Goal: Task Accomplishment & Management: Manage account settings

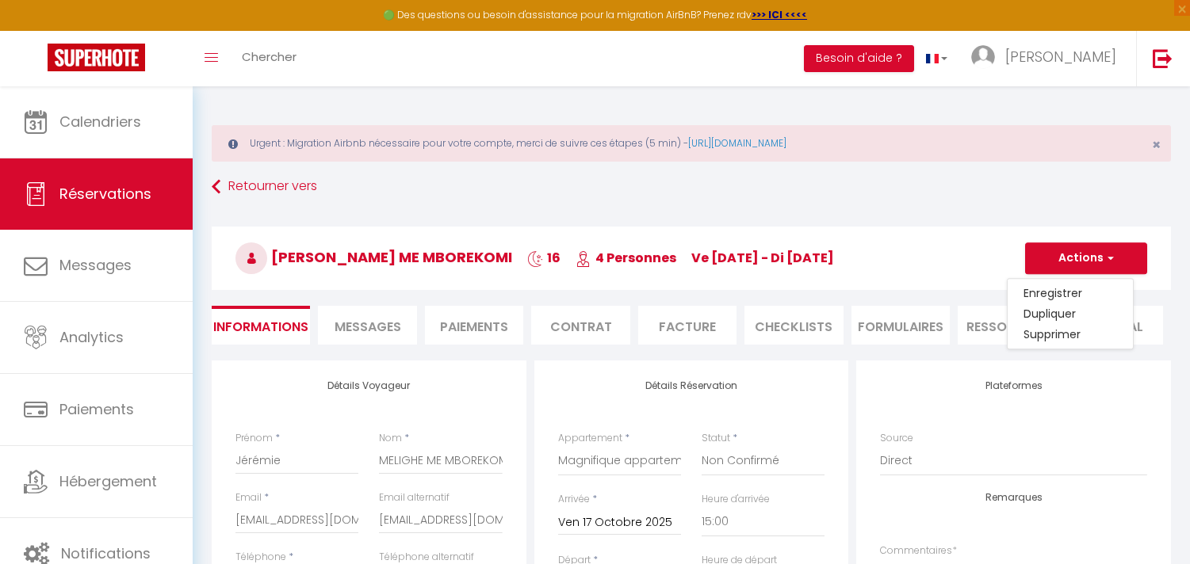
select select "GA"
select select "78411"
select select "2"
select select "15:00"
select select
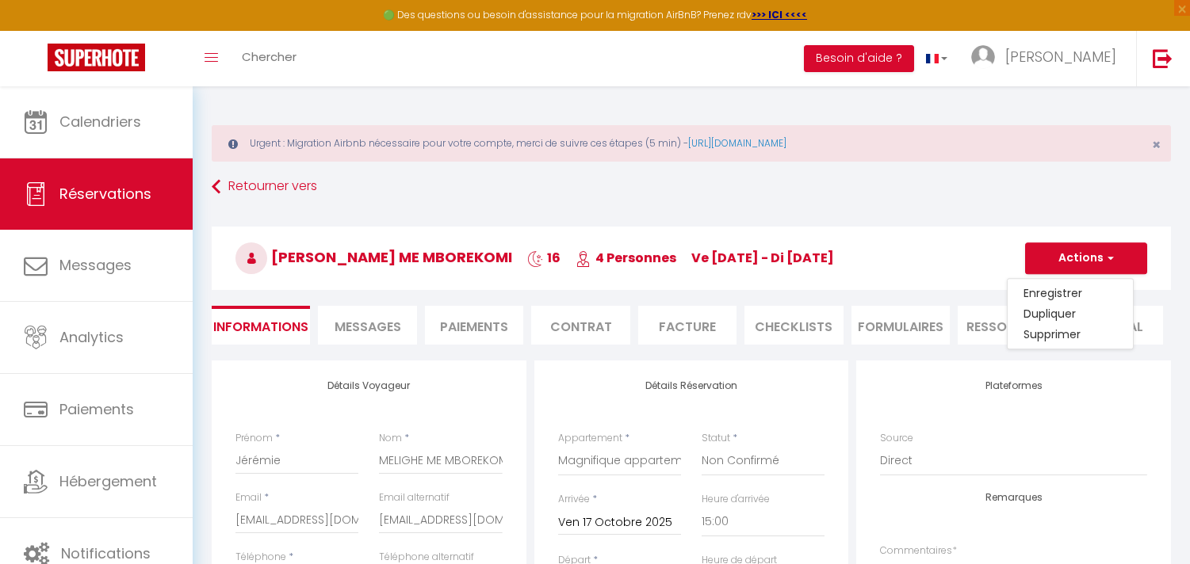
select select "10"
select select "14"
click at [1072, 334] on link "Supprimer" at bounding box center [1070, 334] width 125 height 21
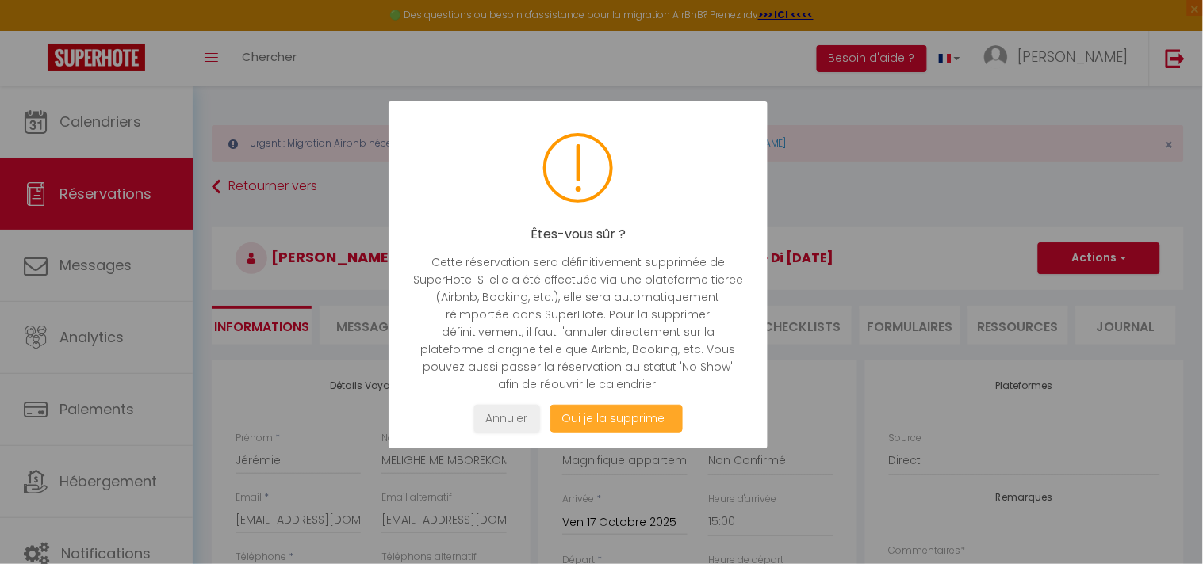
click at [634, 409] on button "Oui je la supprime !" at bounding box center [615, 419] width 132 height 28
click at [634, 414] on button "Oui je la supprime !" at bounding box center [615, 419] width 132 height 28
select select "not_cancelled"
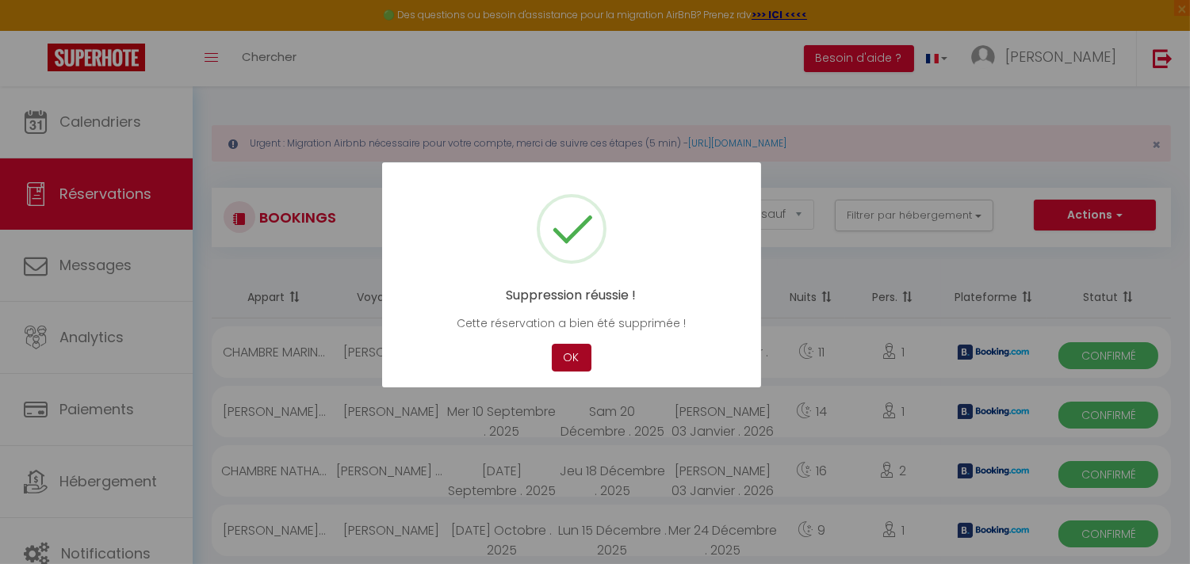
click at [561, 358] on button "OK" at bounding box center [572, 358] width 40 height 28
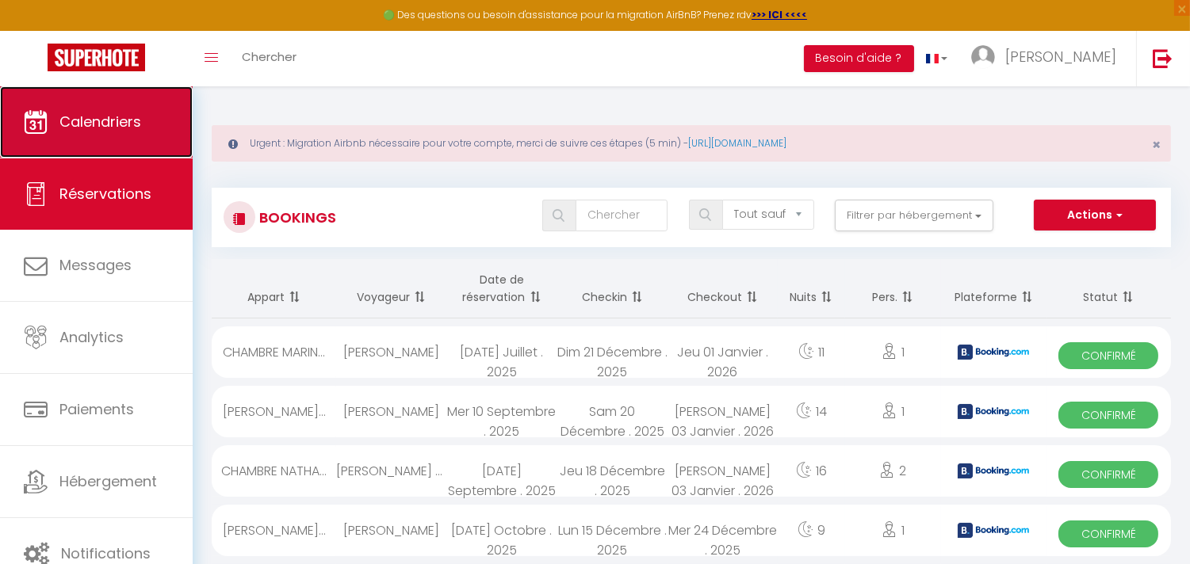
click at [117, 135] on link "Calendriers" at bounding box center [96, 121] width 193 height 71
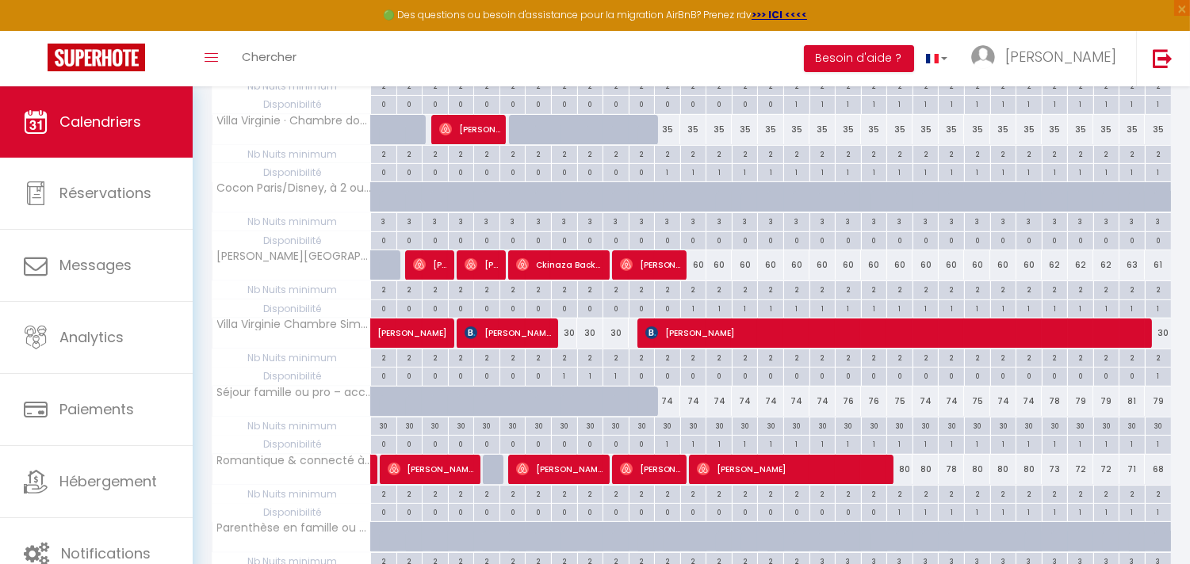
scroll to position [757, 0]
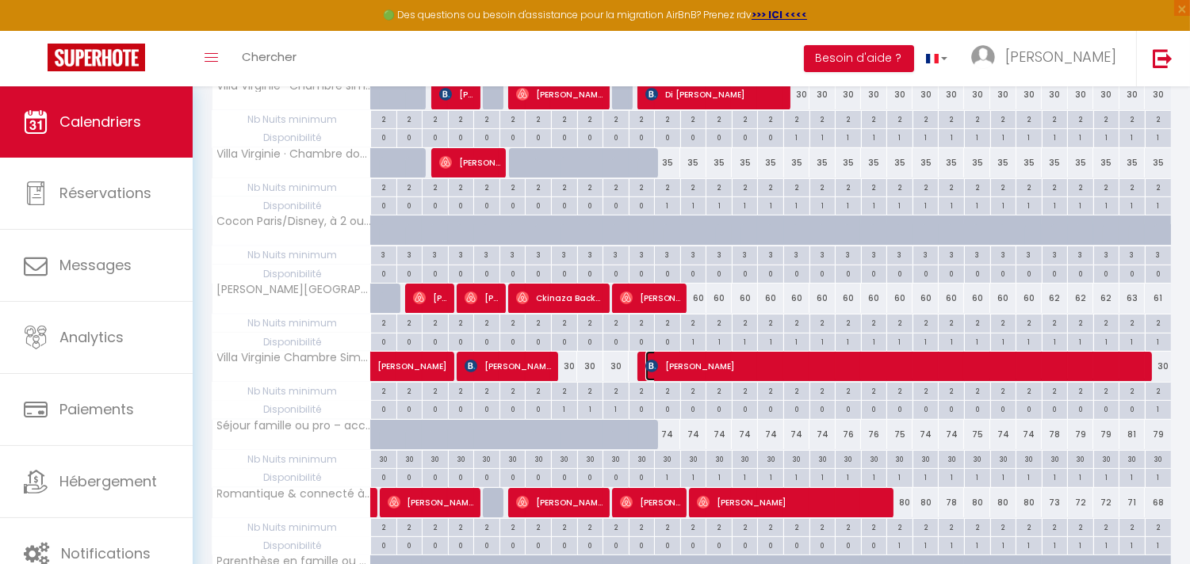
click at [730, 375] on span "[PERSON_NAME]" at bounding box center [898, 366] width 506 height 30
select select "OK"
select select "1"
select select "0"
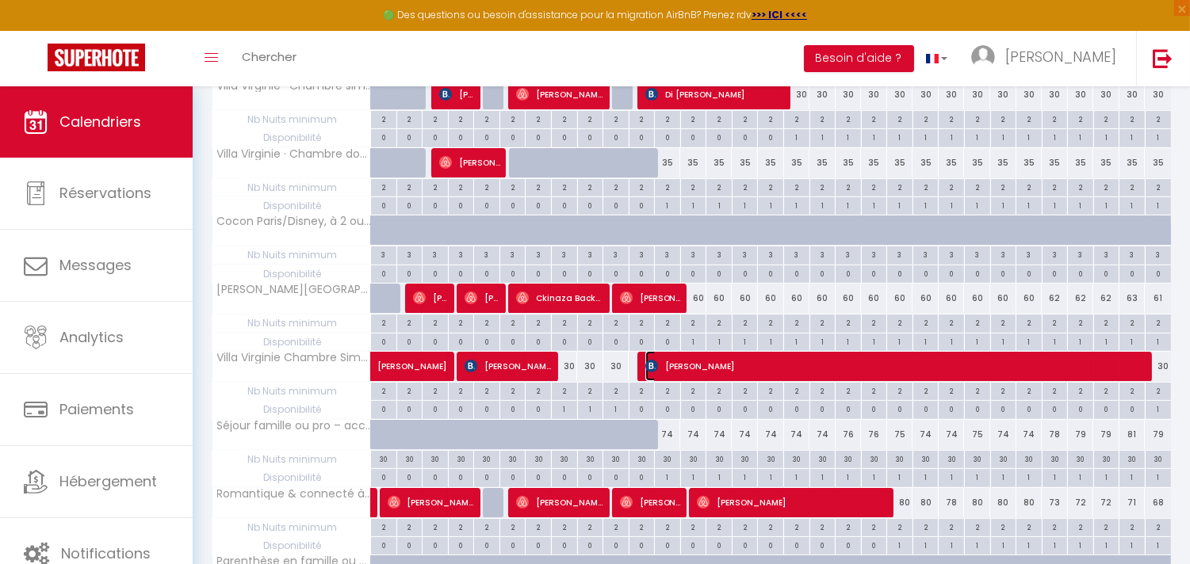
select select "1"
select select
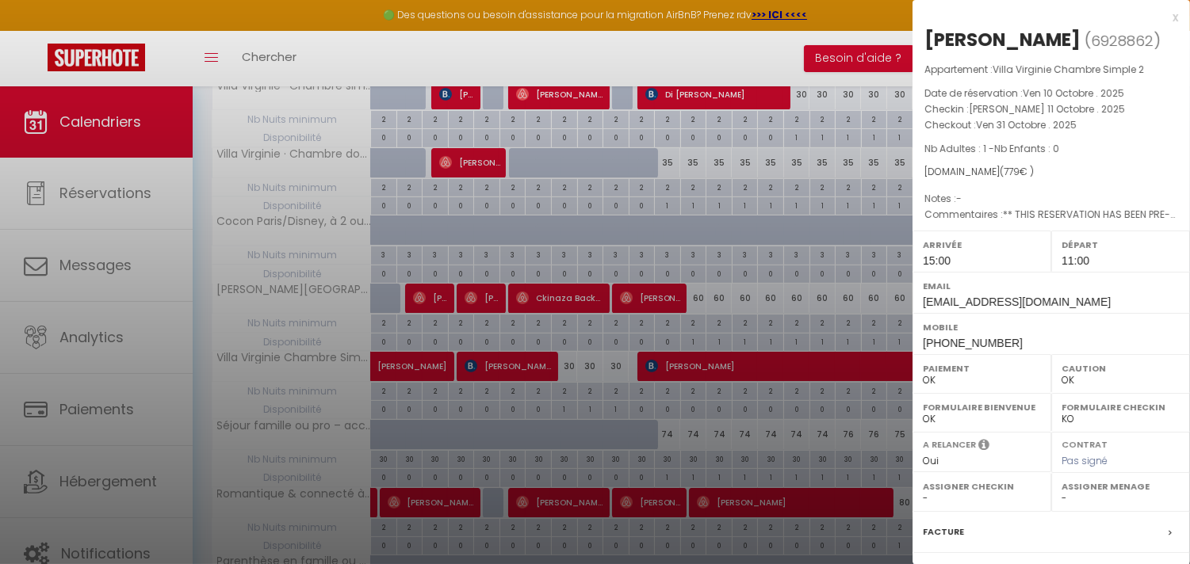
click at [763, 185] on div at bounding box center [595, 282] width 1190 height 564
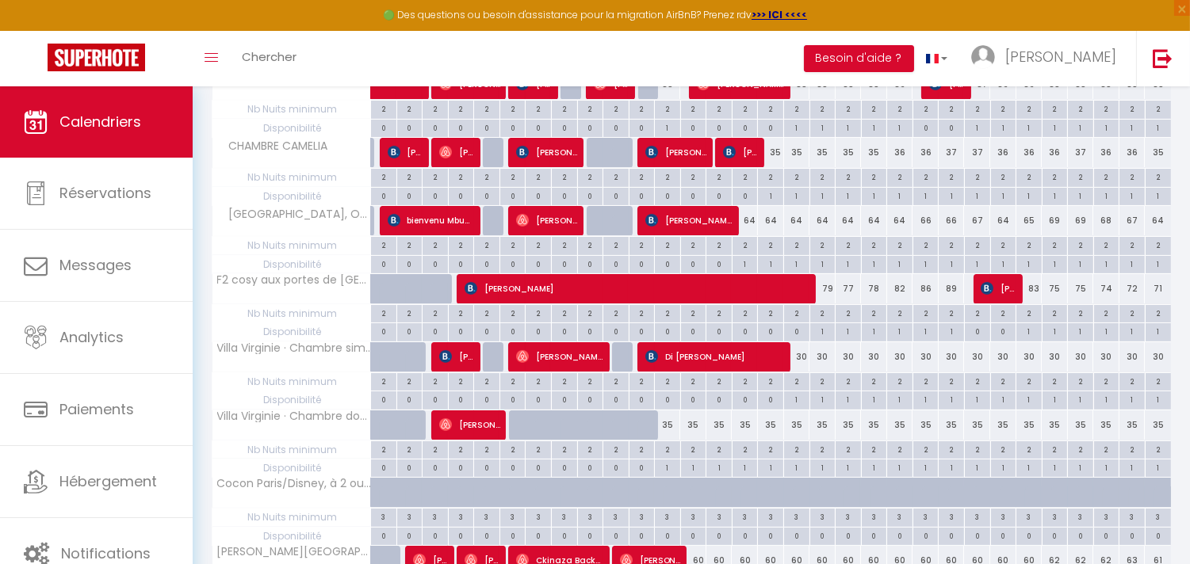
scroll to position [493, 0]
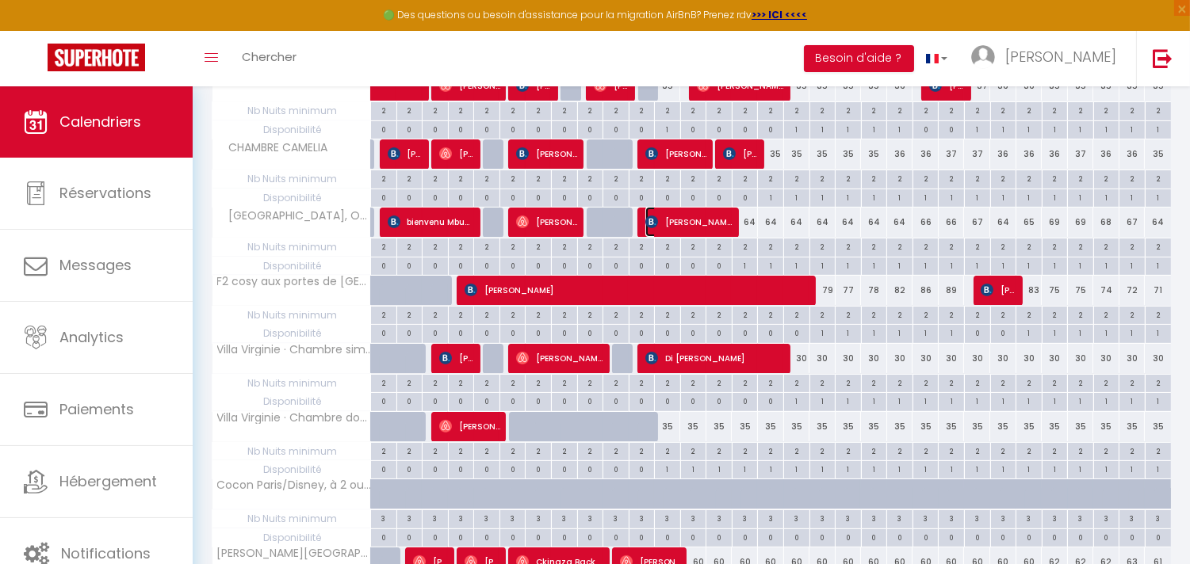
click at [718, 220] on span "[PERSON_NAME]" at bounding box center [688, 222] width 87 height 30
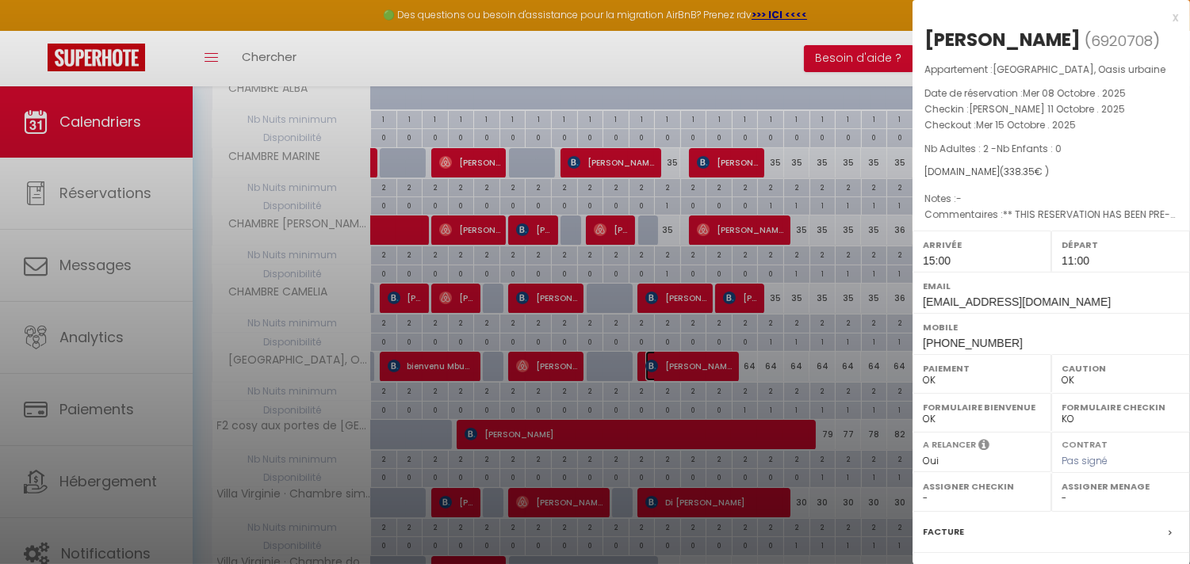
scroll to position [317, 0]
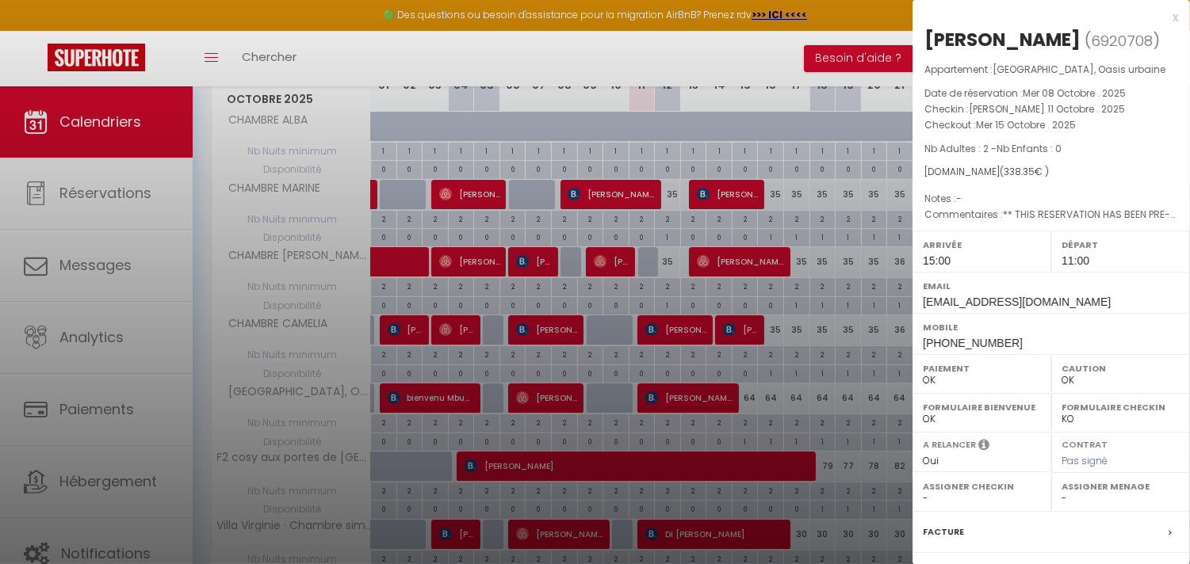
click at [771, 256] on div at bounding box center [595, 282] width 1190 height 564
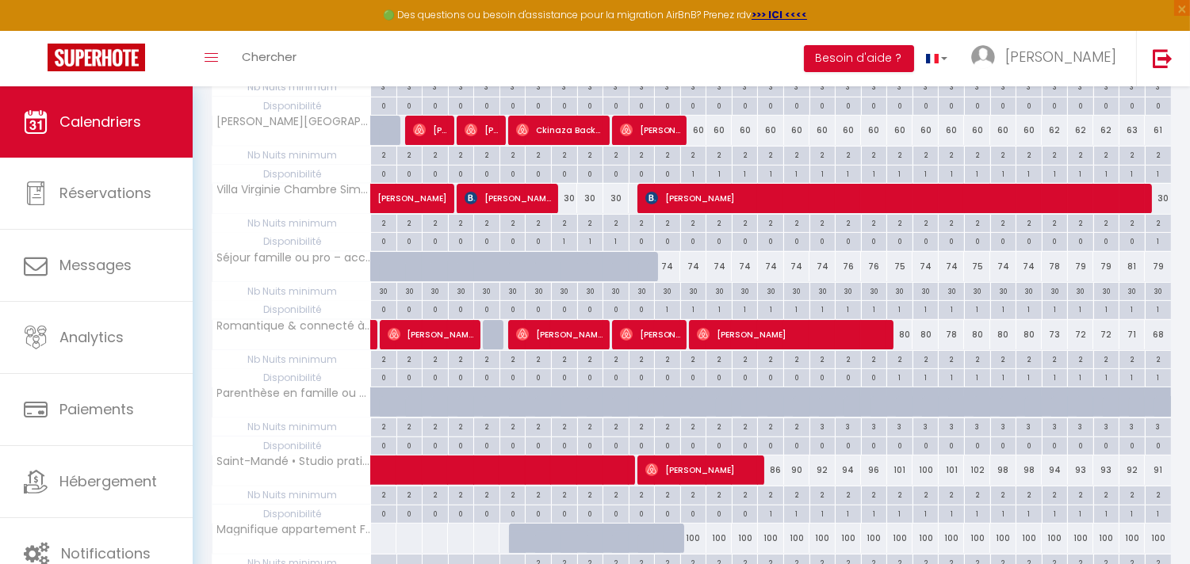
scroll to position [1021, 0]
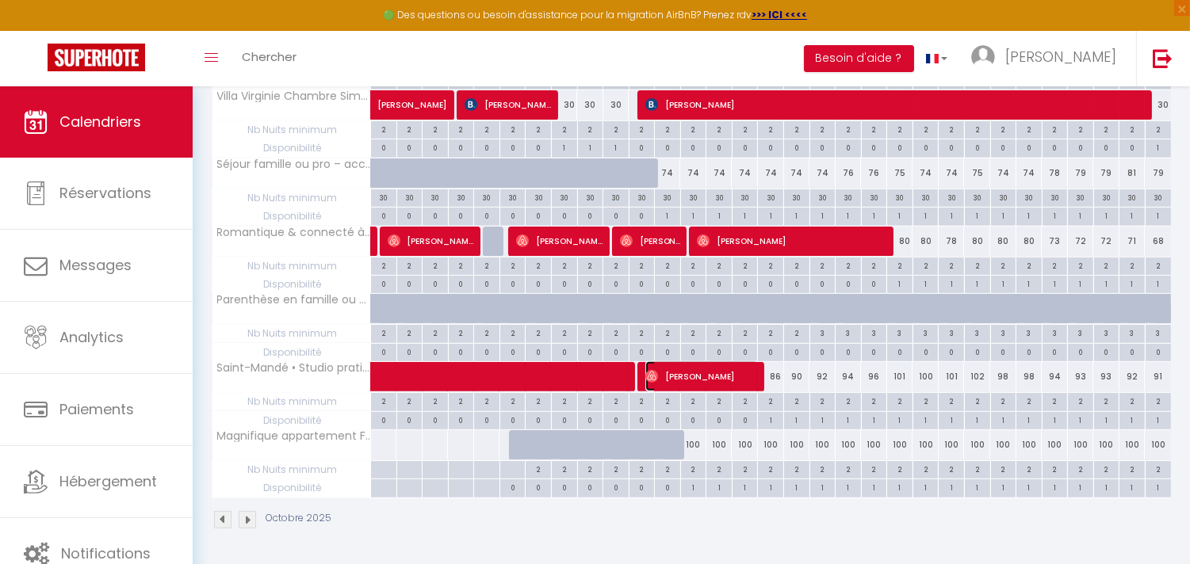
click at [664, 369] on span "[PERSON_NAME]" at bounding box center [701, 377] width 113 height 30
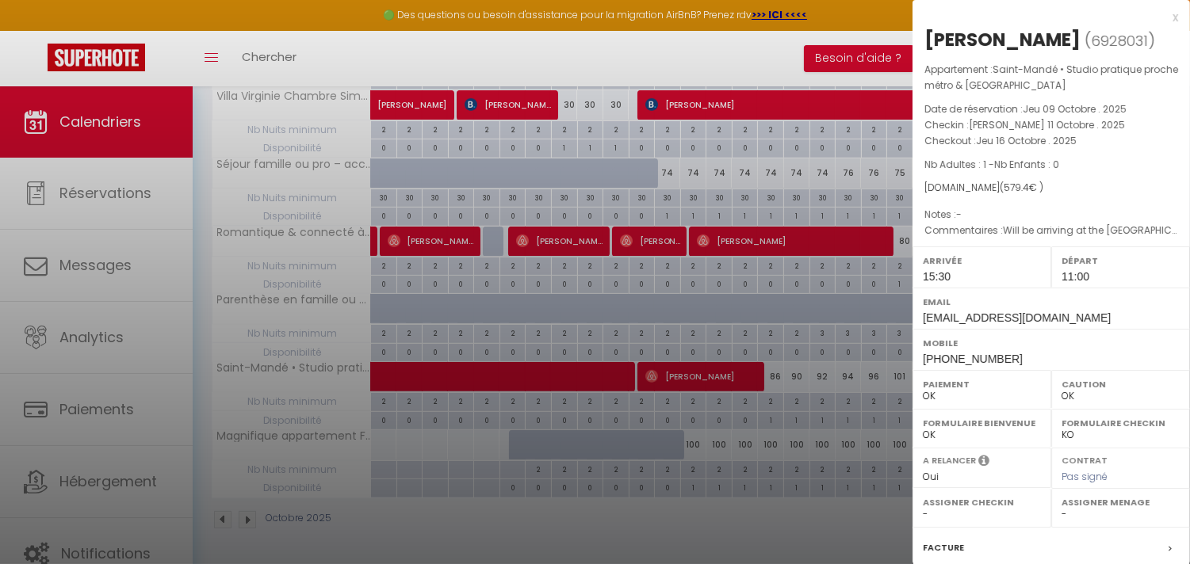
click at [687, 327] on div at bounding box center [595, 282] width 1190 height 564
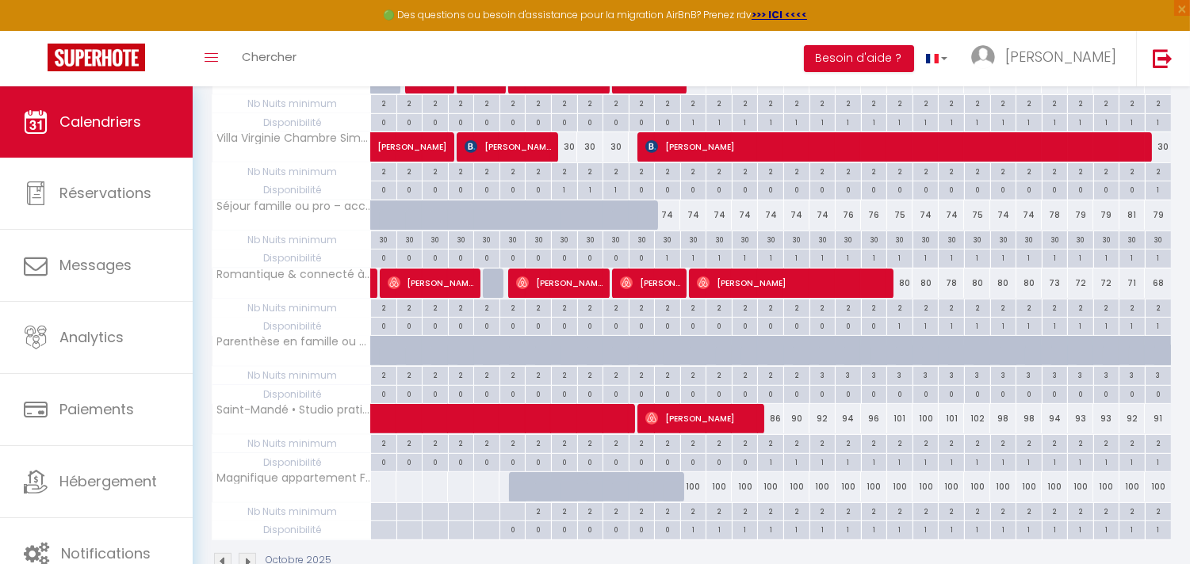
scroll to position [933, 0]
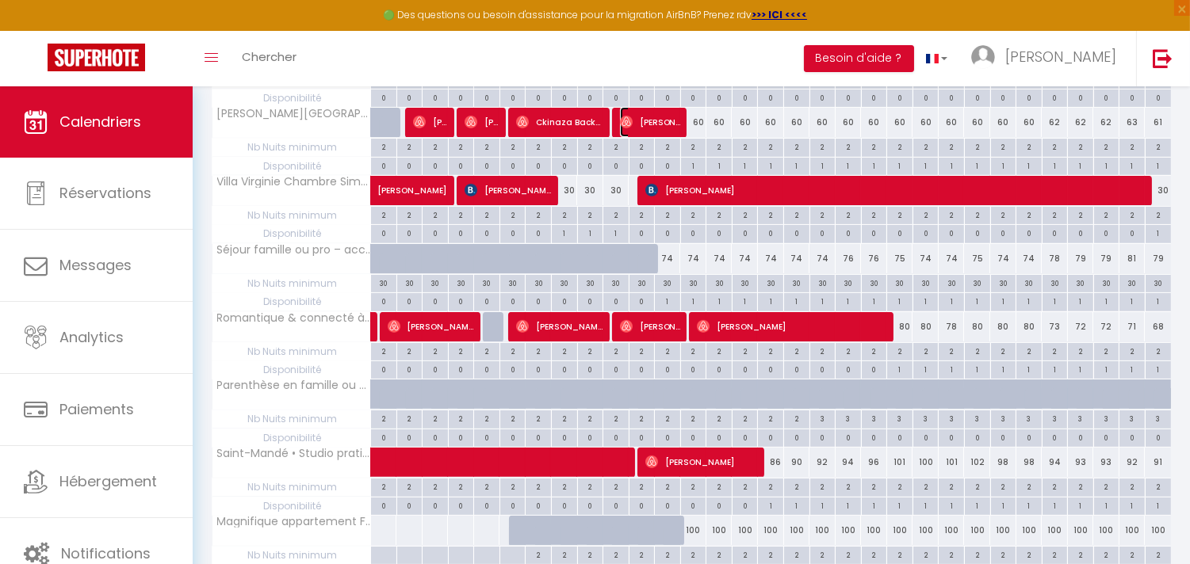
click at [656, 114] on span "[PERSON_NAME]" at bounding box center [650, 122] width 61 height 30
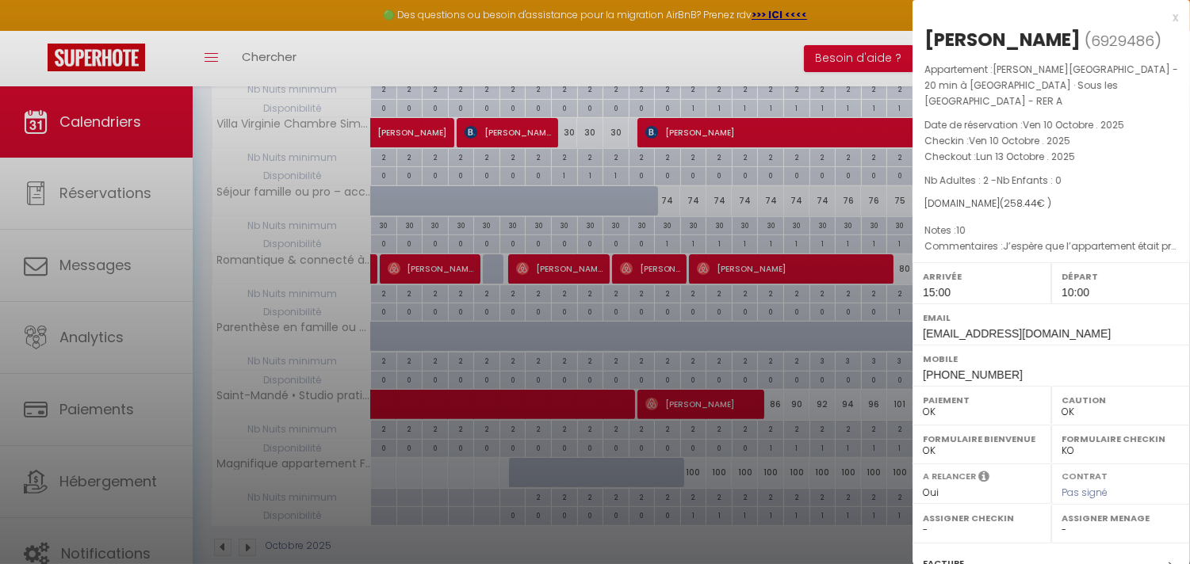
scroll to position [1021, 0]
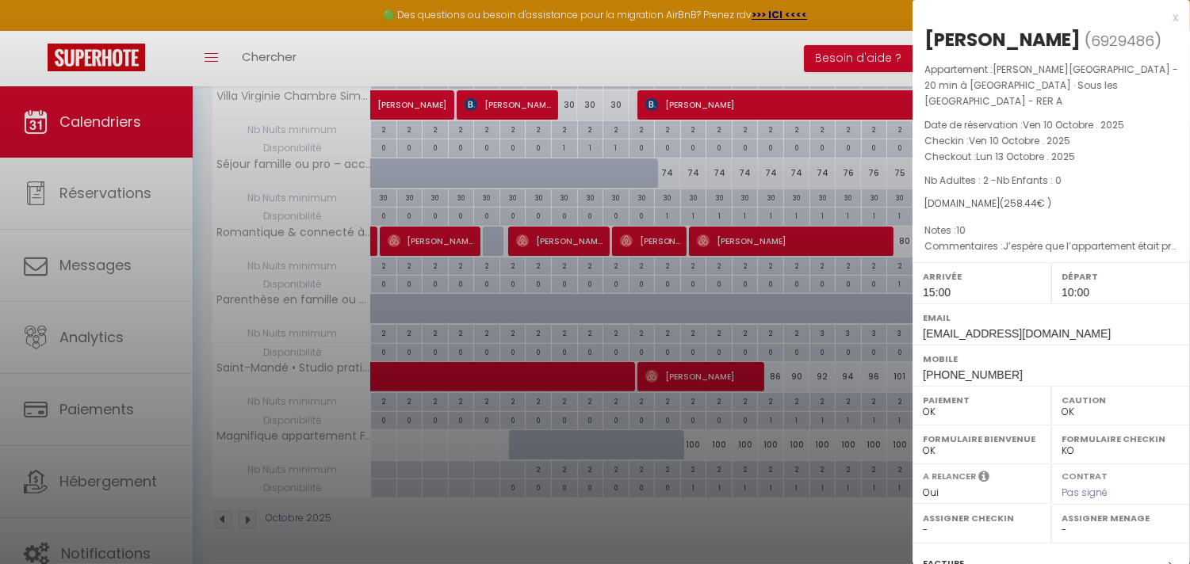
click at [577, 320] on div at bounding box center [595, 282] width 1190 height 564
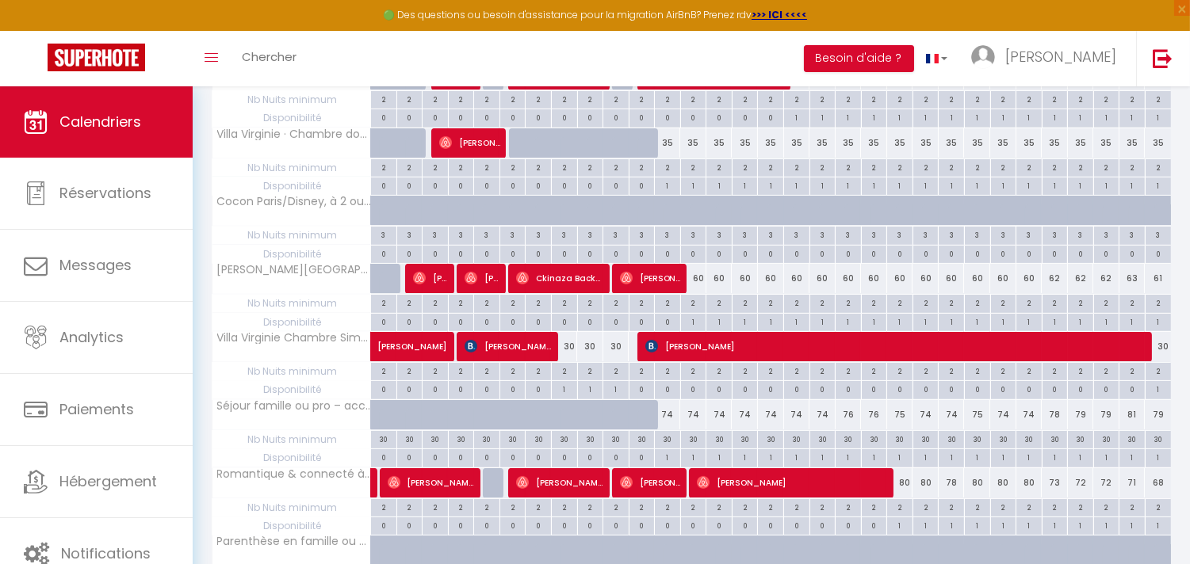
scroll to position [757, 0]
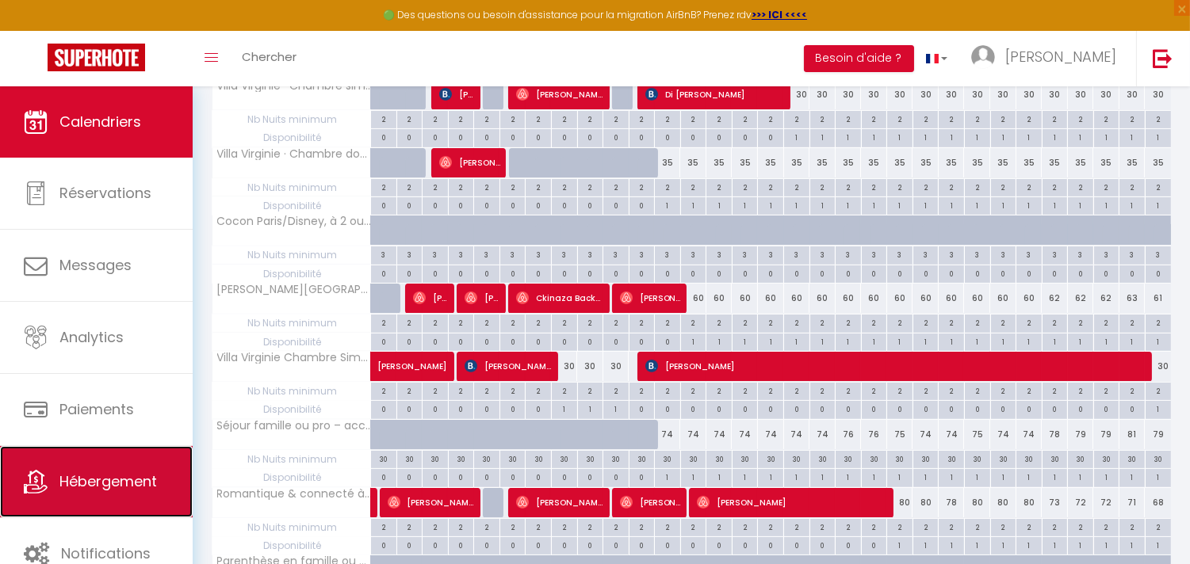
click at [111, 457] on link "Hébergement" at bounding box center [96, 481] width 193 height 71
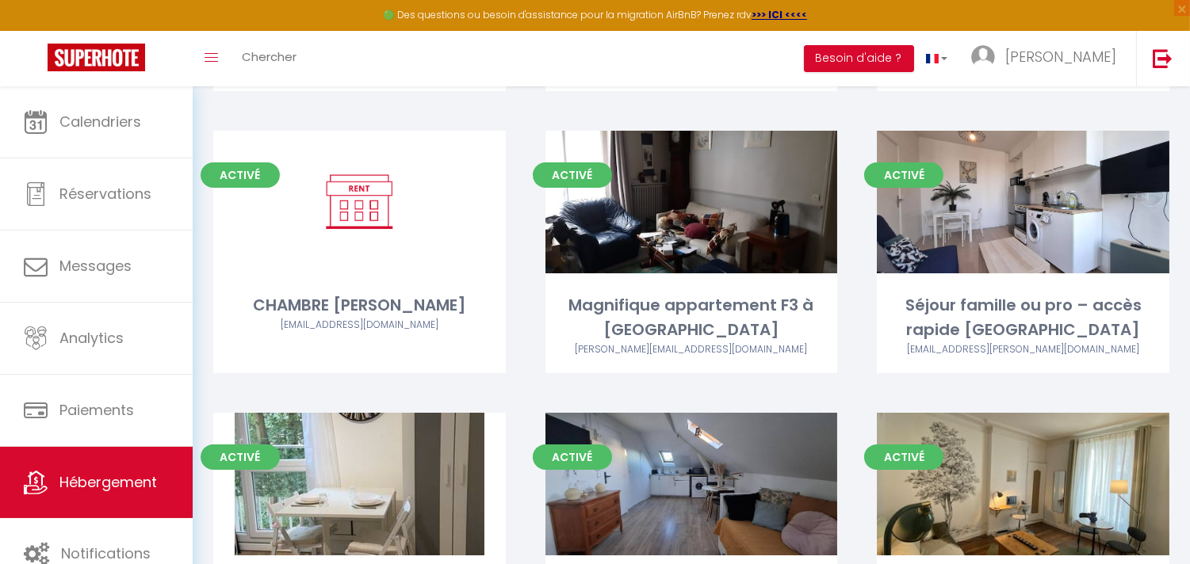
scroll to position [528, 0]
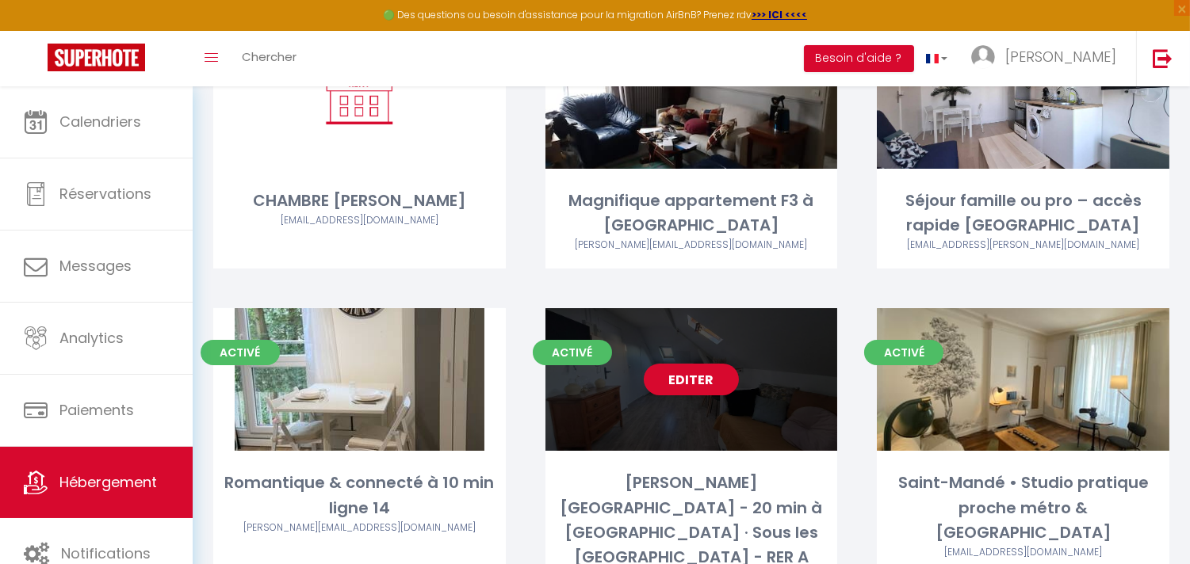
click at [715, 364] on link "Editer" at bounding box center [691, 380] width 95 height 32
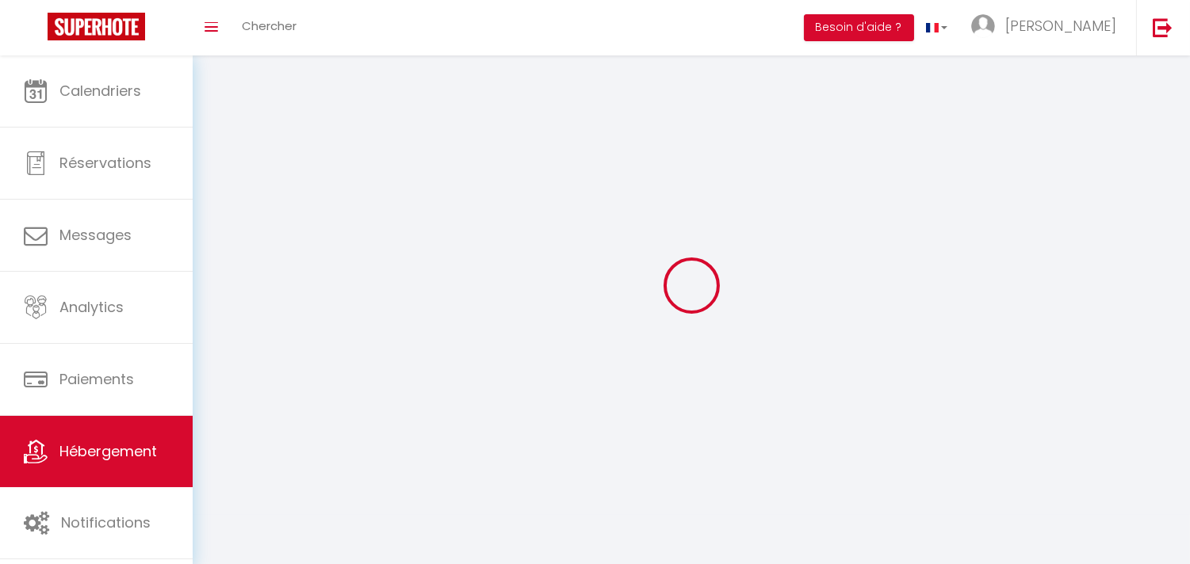
select select "1"
select select
select select "28"
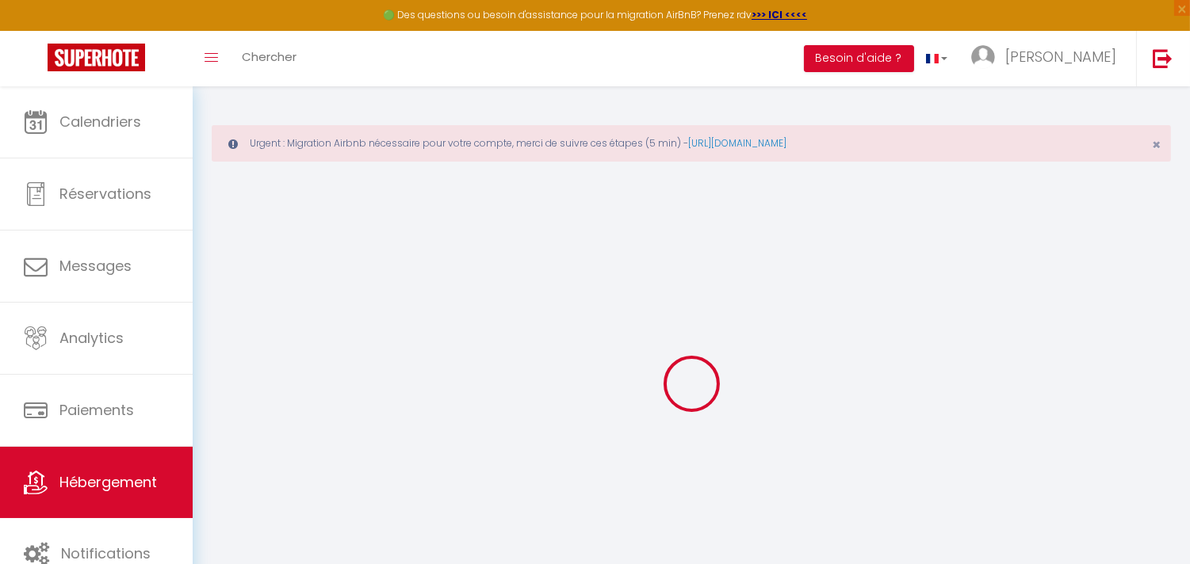
select select
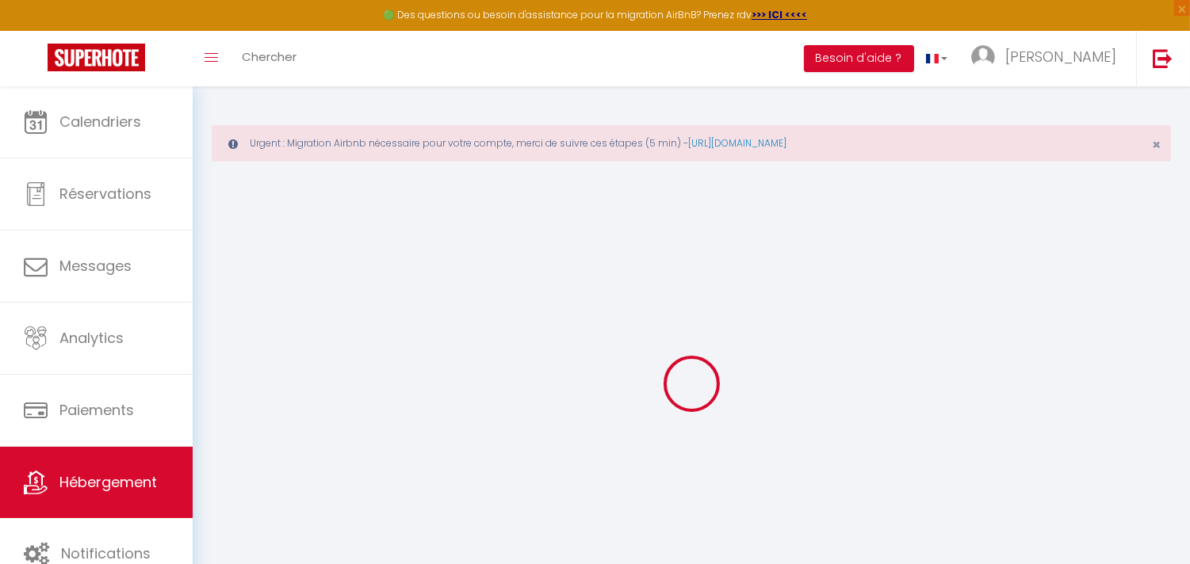
select select
checkbox input "false"
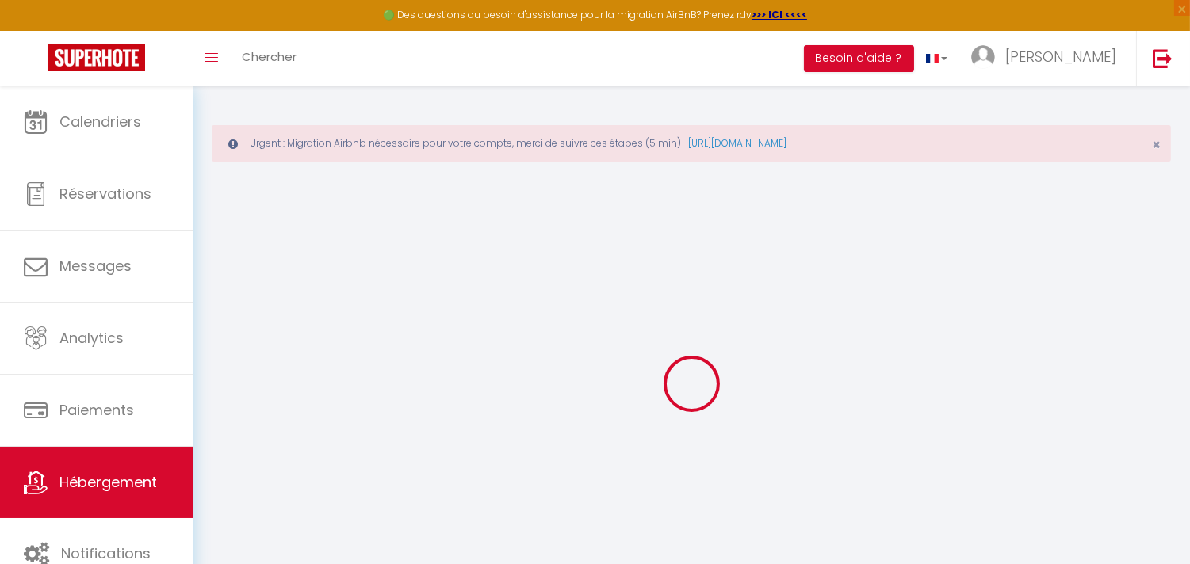
select select
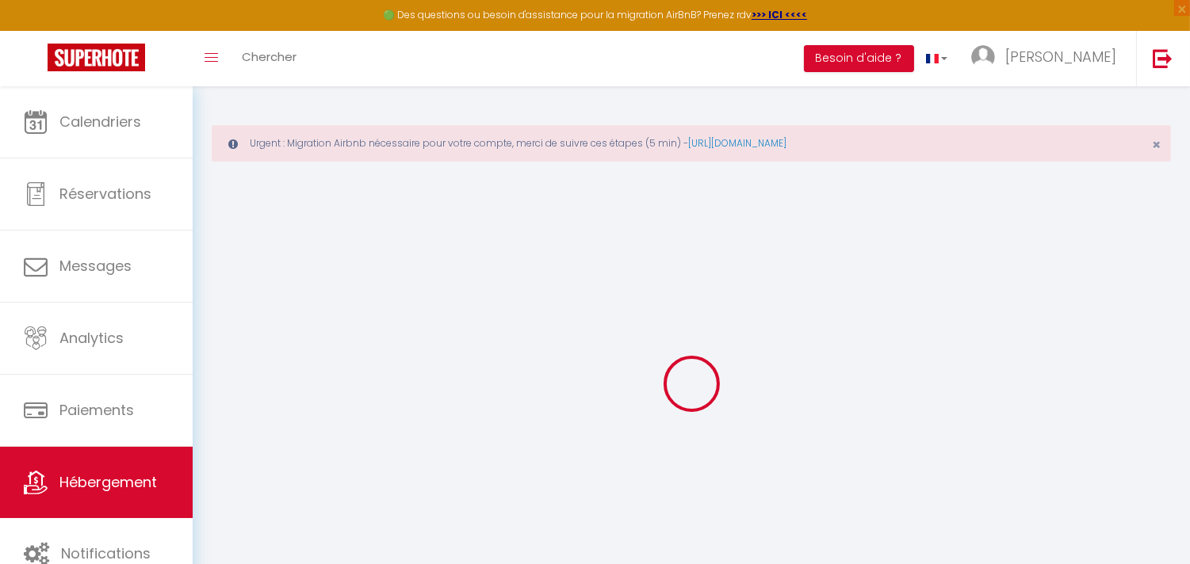
select select
checkbox input "false"
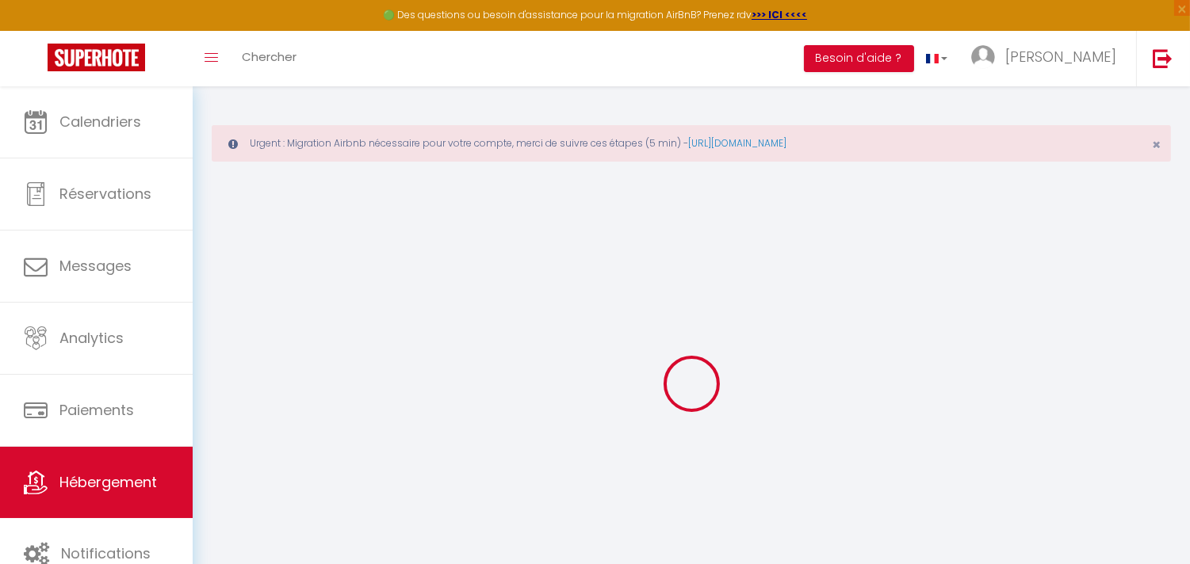
checkbox input "false"
select select
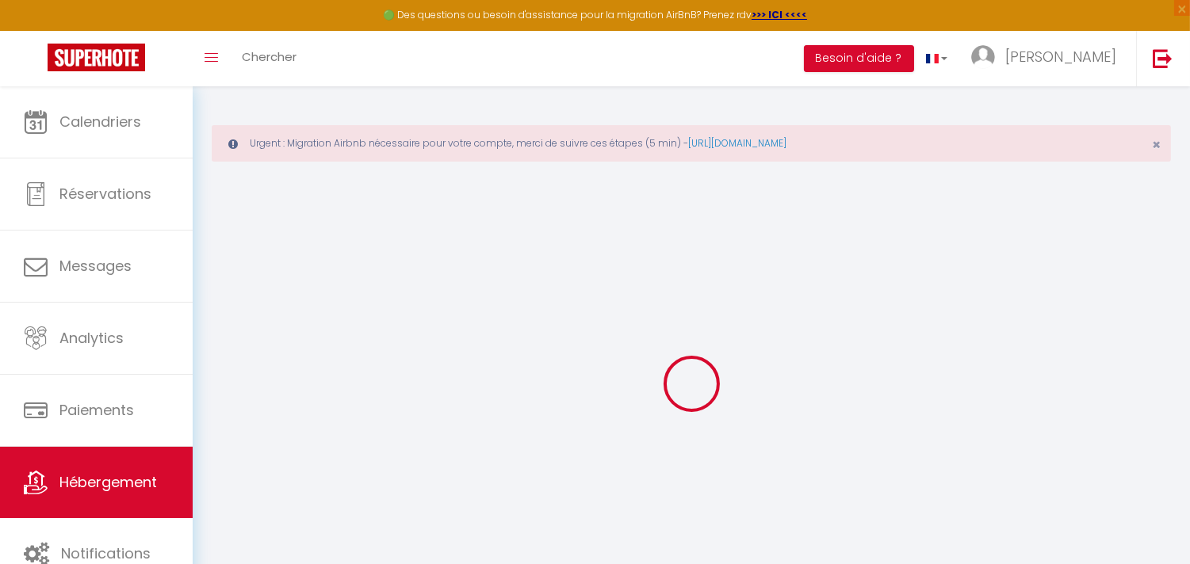
select select
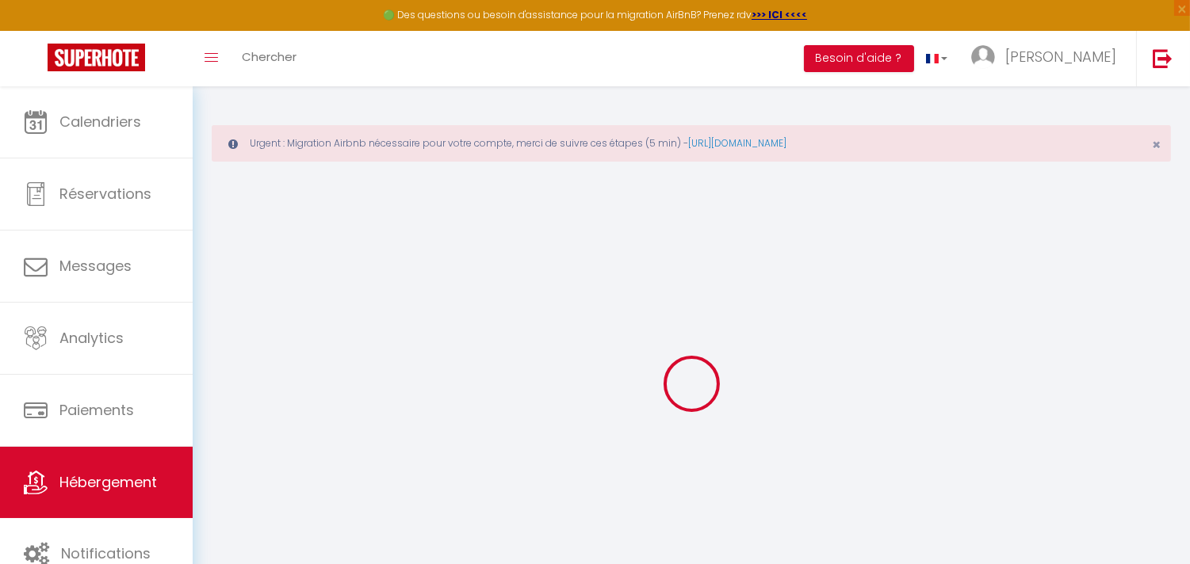
checkbox input "false"
select select
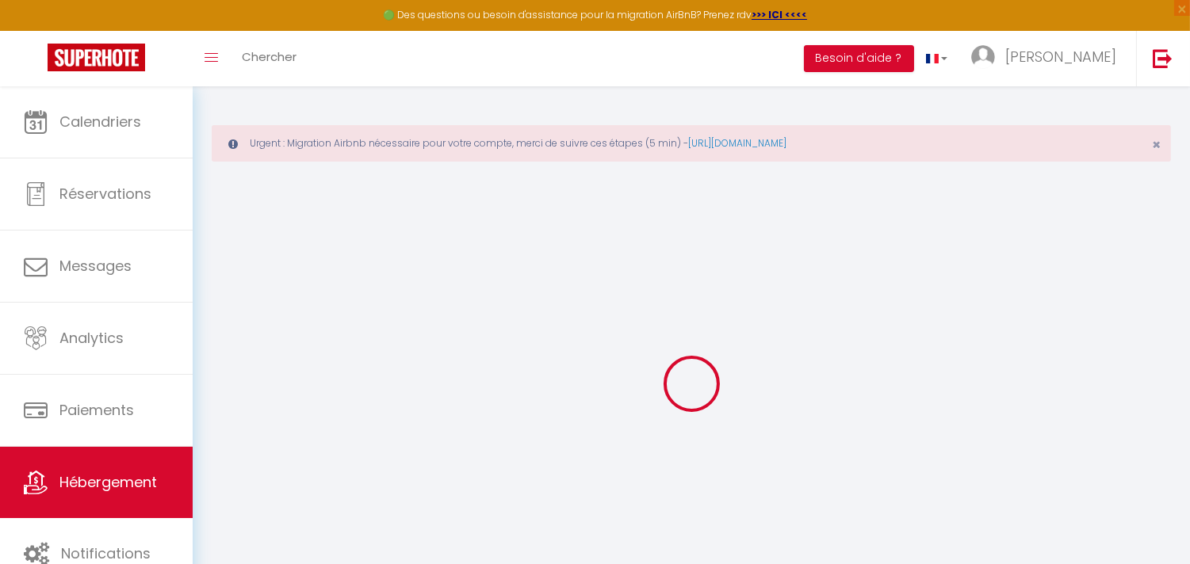
select select
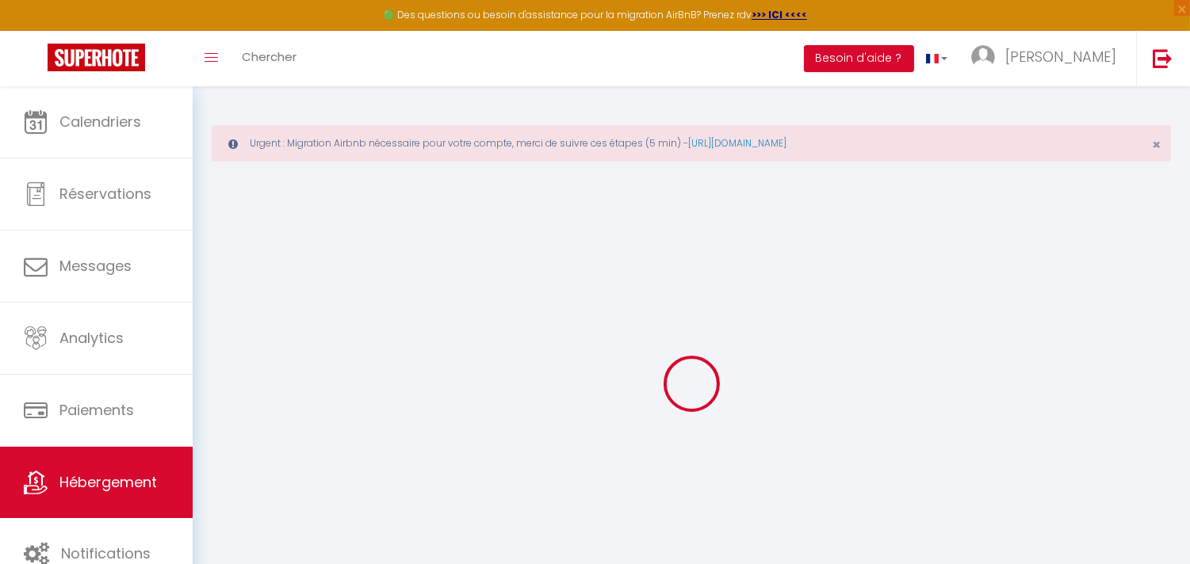
select select
checkbox input "false"
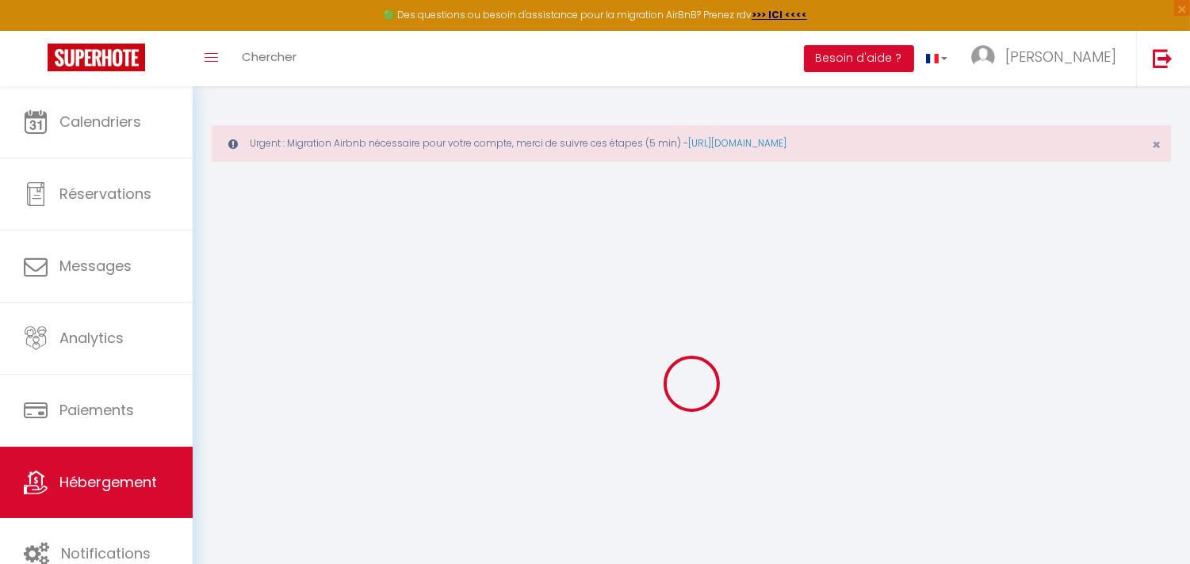
checkbox input "false"
select select
type input "[PERSON_NAME][GEOGRAPHIC_DATA] - 20 min à [GEOGRAPHIC_DATA] · Sous les [GEOGRAP…"
type input "[PERSON_NAME]"
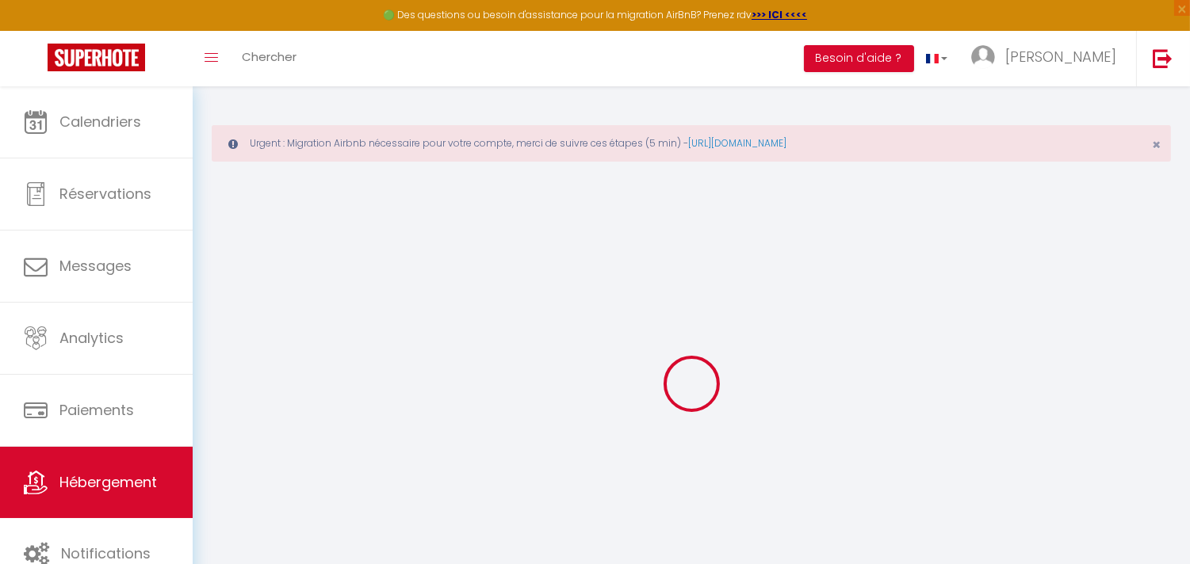
type input "Rena Conciergerie"
type input "[STREET_ADDRESS]"
type input "94100"
type input "[GEOGRAPHIC_DATA]"
select select "2"
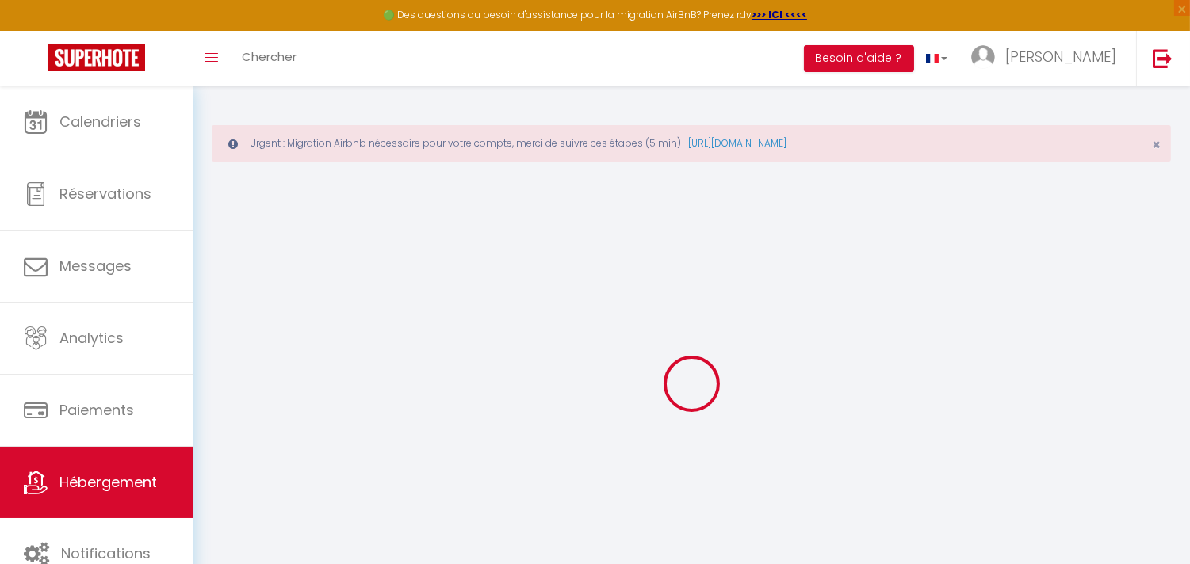
type input "63"
type input "30"
type input "310"
select select
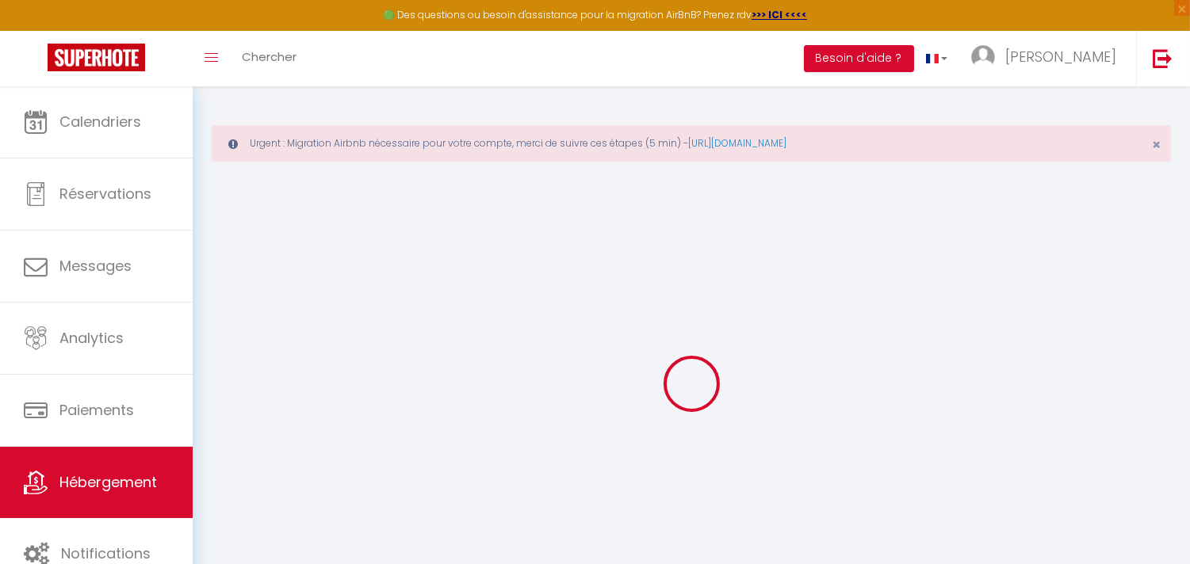
select select
type input "[STREET_ADDRESS]"
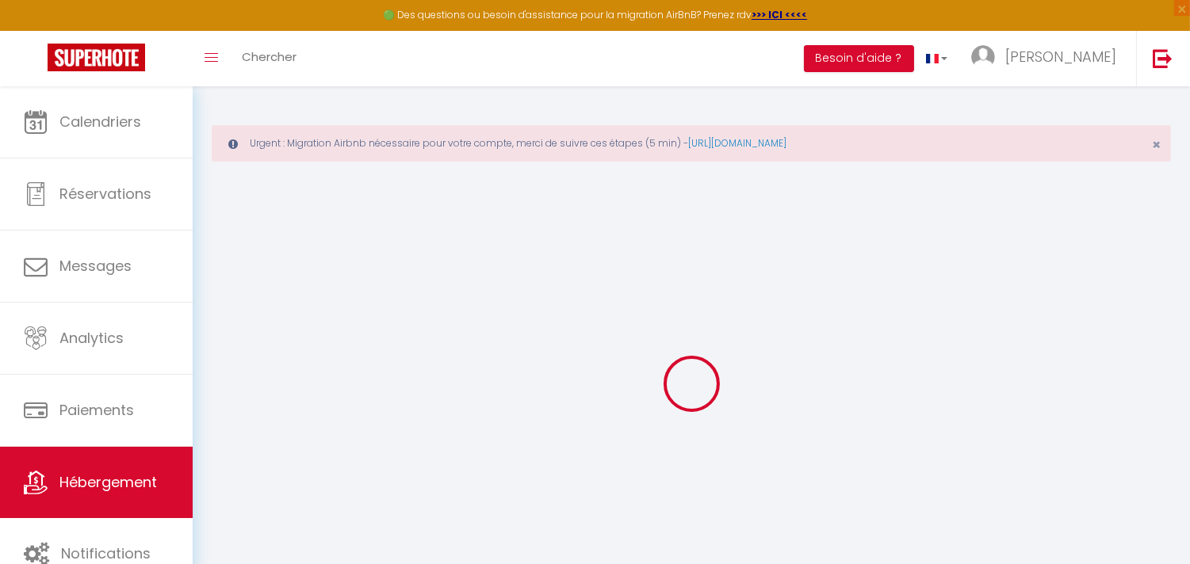
type input "94100"
type input "[GEOGRAPHIC_DATA]"
type input "[EMAIL_ADDRESS][PERSON_NAME][DOMAIN_NAME]"
select select "8279"
checkbox input "false"
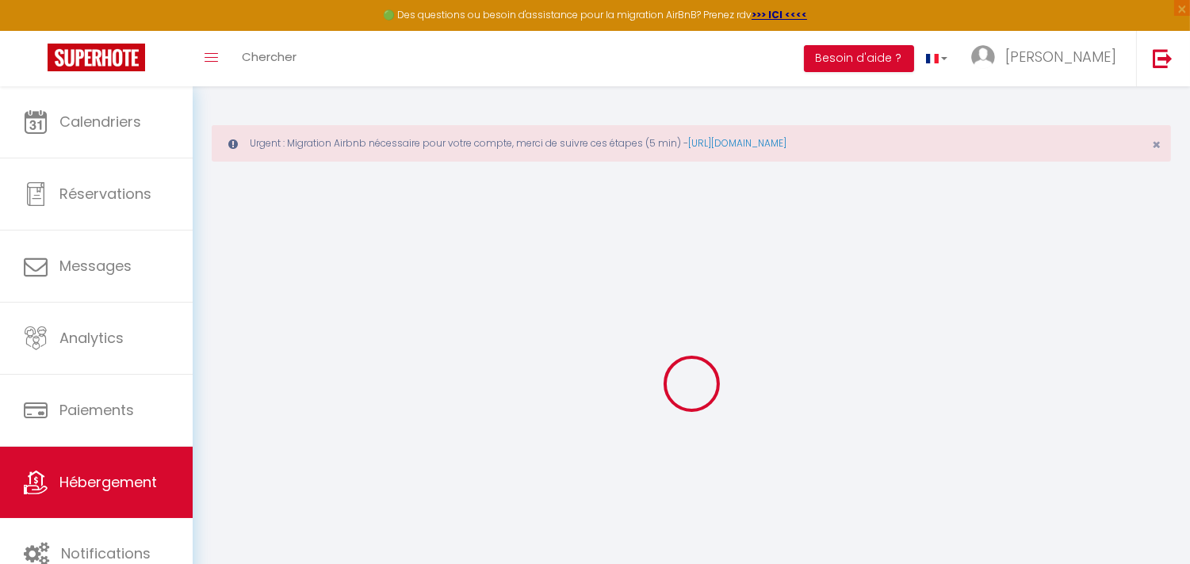
checkbox input "false"
type input "0"
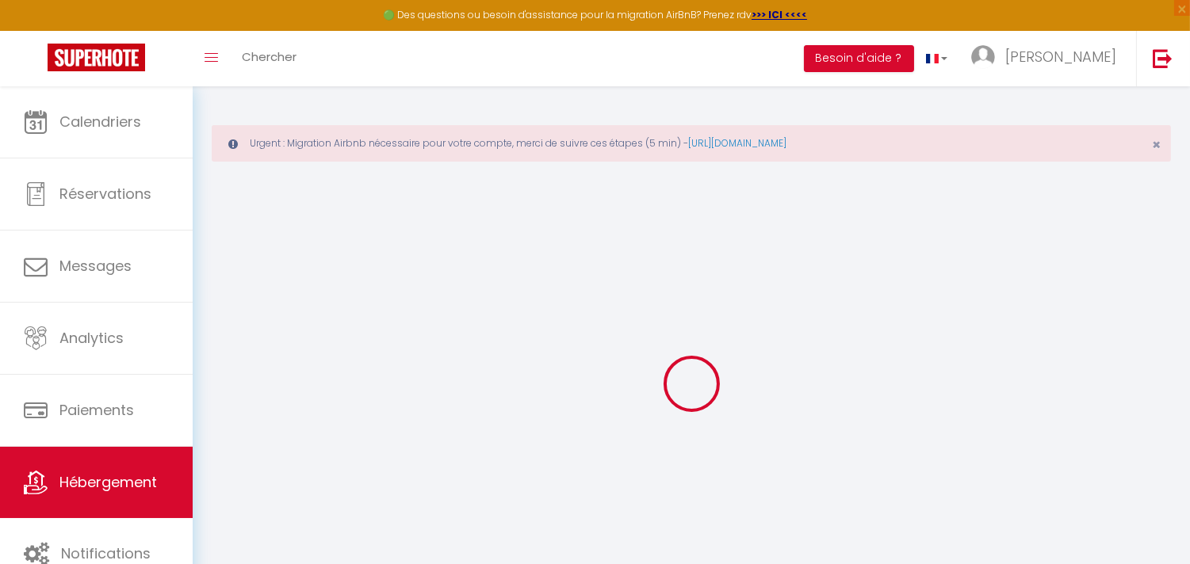
type input "0"
select select "+ 42 %"
select select "+ 58 %"
select select "+ 35 %"
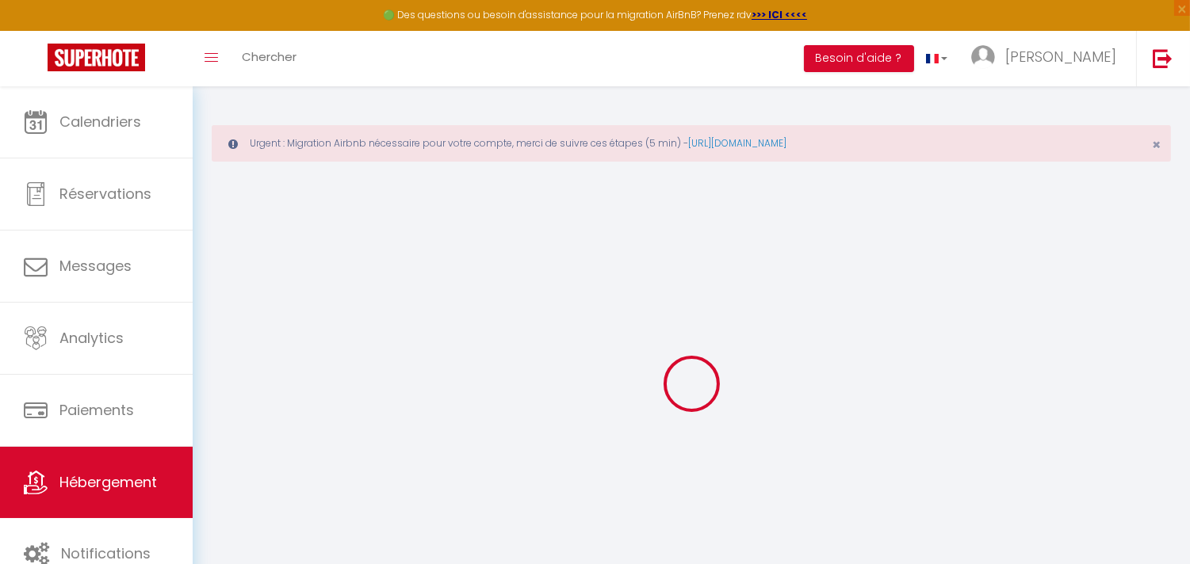
select select "5305-1394871259618954900"
checkbox input "false"
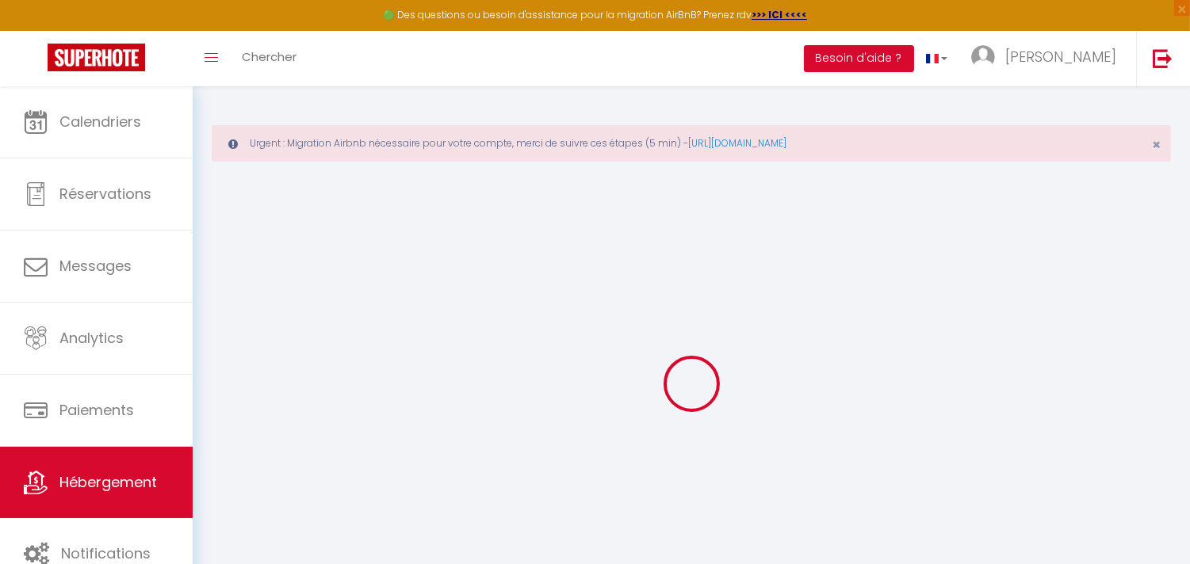
select select "EUR"
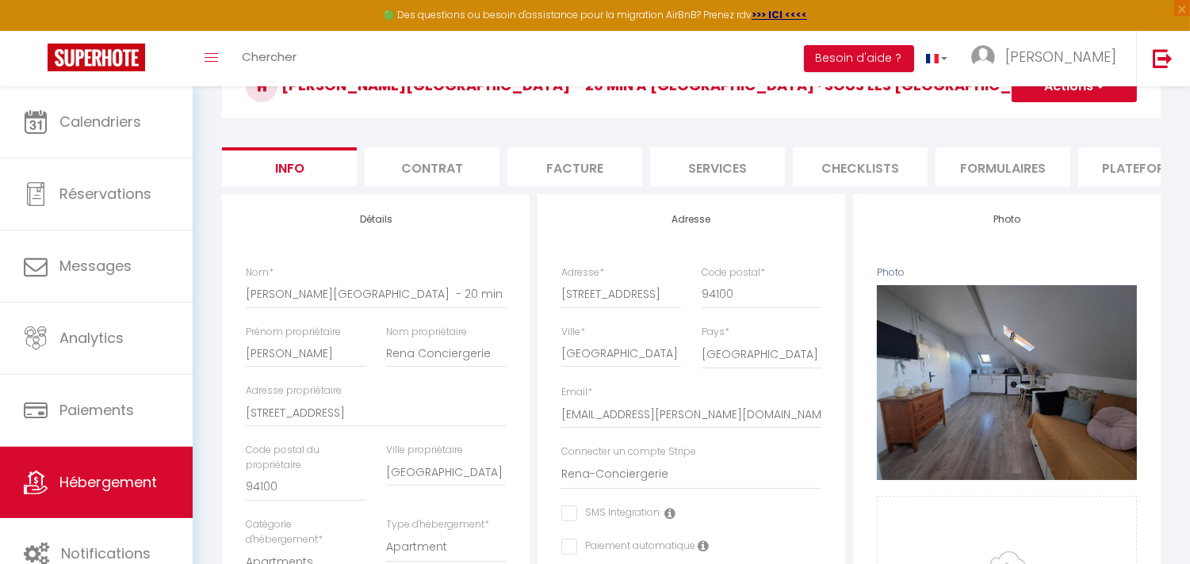
scroll to position [176, 0]
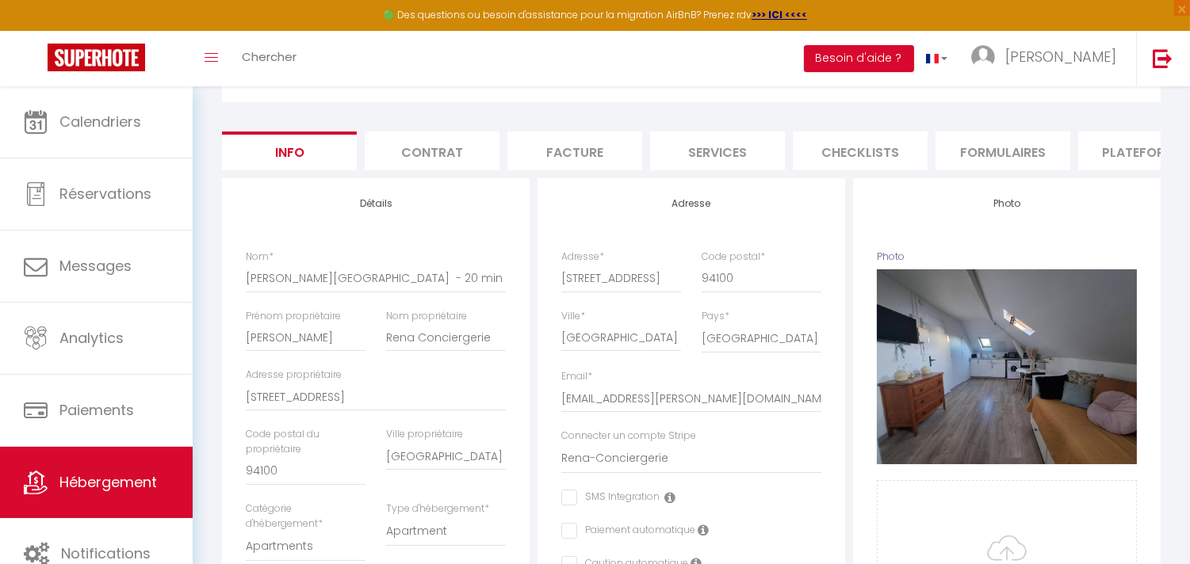
click at [1127, 152] on li "Plateformes" at bounding box center [1145, 151] width 135 height 39
select select
